Goal: Information Seeking & Learning: Learn about a topic

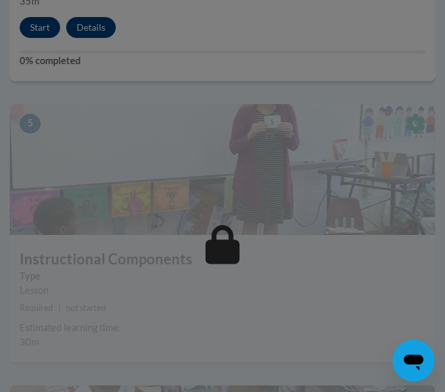
scroll to position [1724, 0]
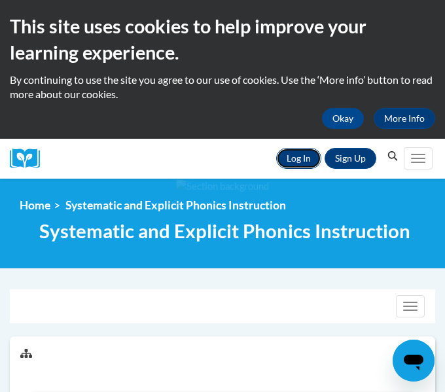
click at [303, 154] on link "Log In" at bounding box center [298, 158] width 45 height 21
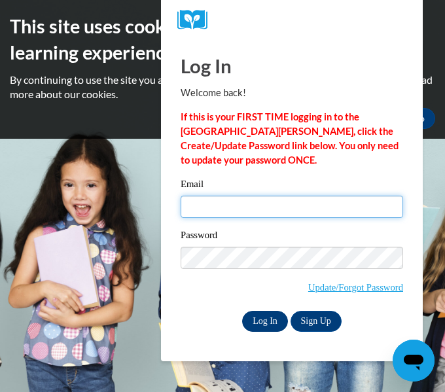
type input "Jmayers227@gmail.com"
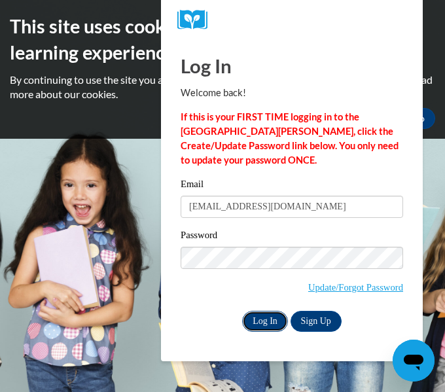
click at [270, 318] on input "Log In" at bounding box center [265, 321] width 46 height 21
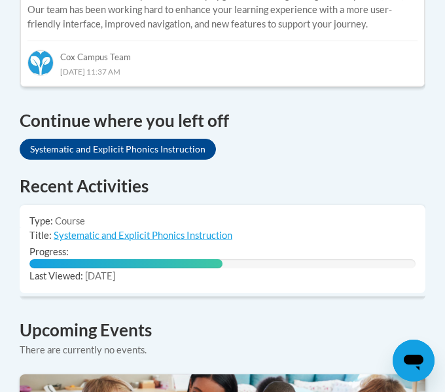
scroll to position [1002, 0]
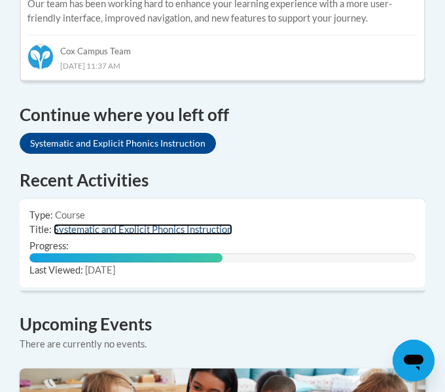
click at [134, 224] on link "Systematic and Explicit Phonics Instruction" at bounding box center [143, 229] width 179 height 11
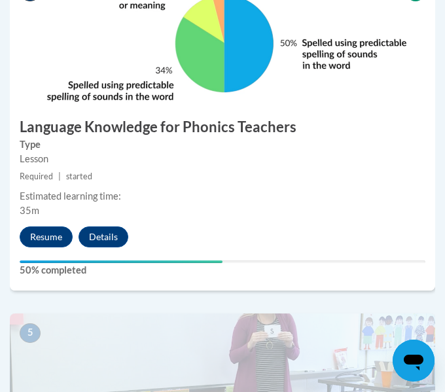
scroll to position [1514, 0]
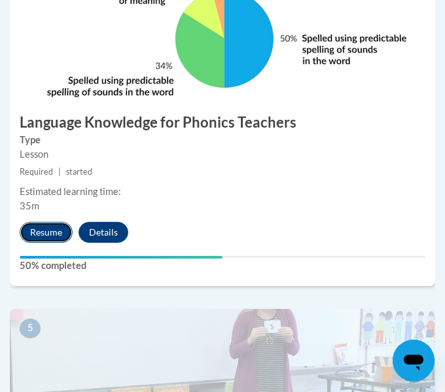
click at [50, 232] on button "Resume" at bounding box center [46, 232] width 53 height 21
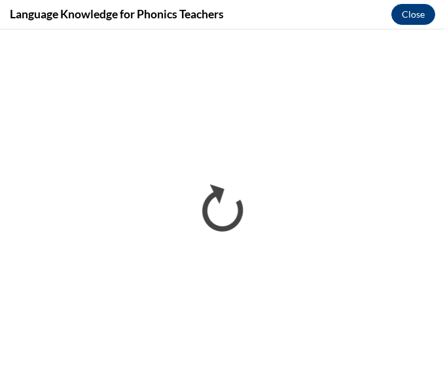
scroll to position [0, 0]
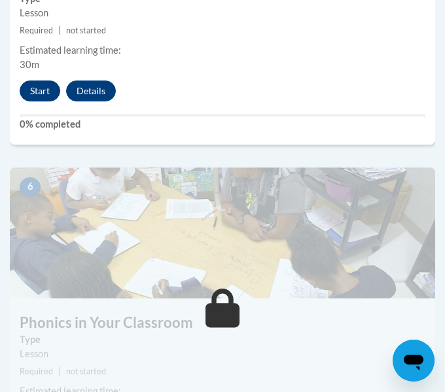
scroll to position [1993, 0]
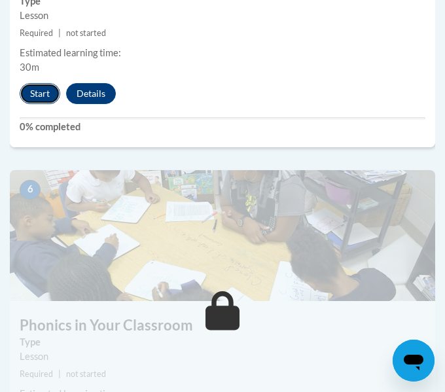
click at [39, 93] on button "Start" at bounding box center [40, 93] width 41 height 21
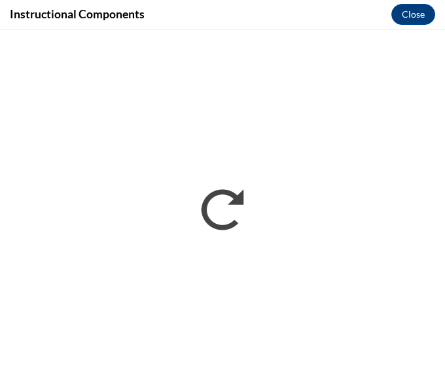
scroll to position [0, 0]
